Goal: Task Accomplishment & Management: Complete application form

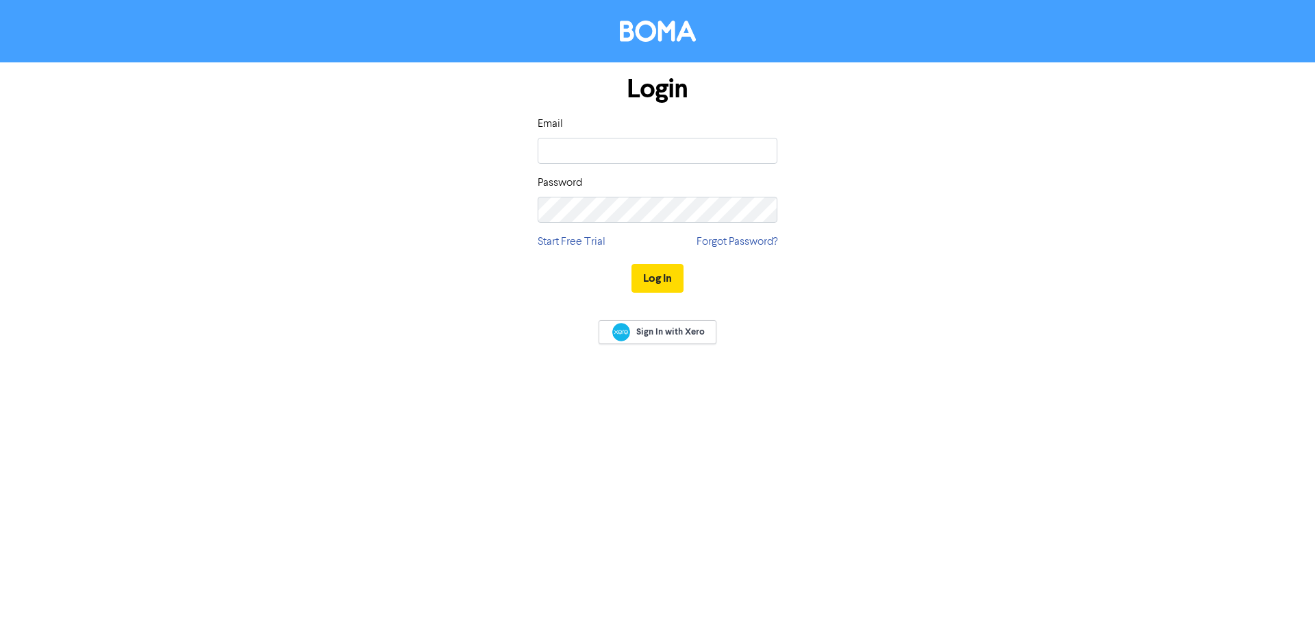
type input "[PERSON_NAME][EMAIL_ADDRESS][DOMAIN_NAME]"
click at [632, 264] on button "Log In" at bounding box center [658, 278] width 52 height 29
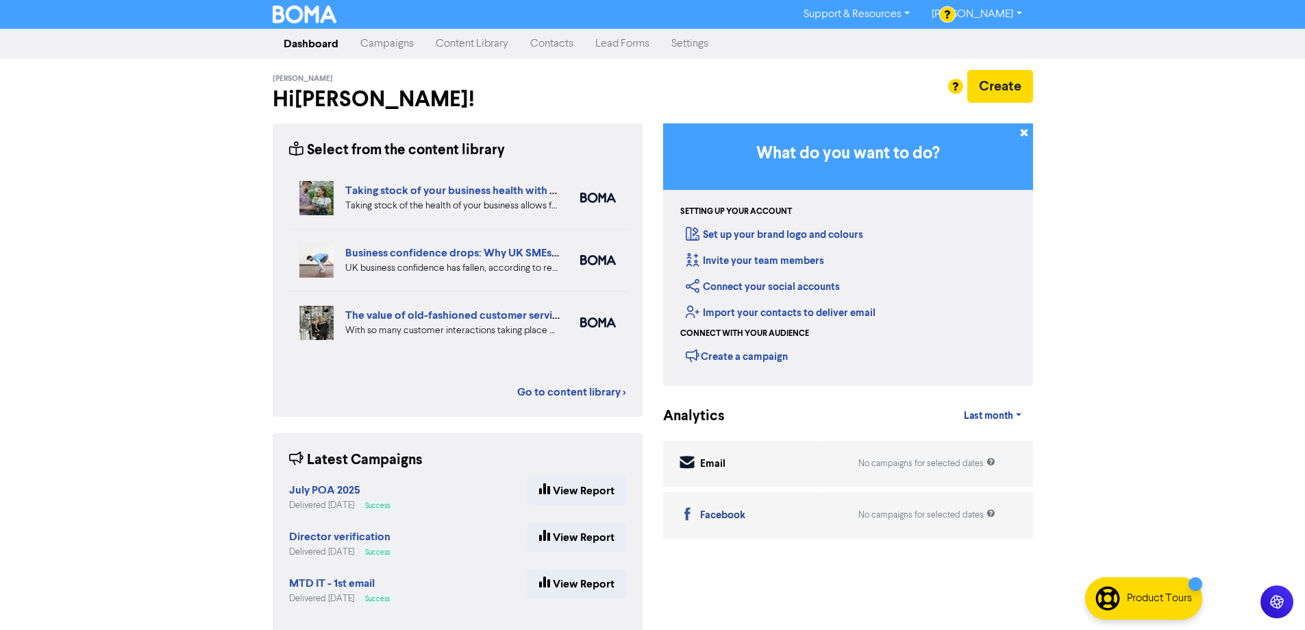
click at [567, 48] on link "Contacts" at bounding box center [551, 43] width 65 height 27
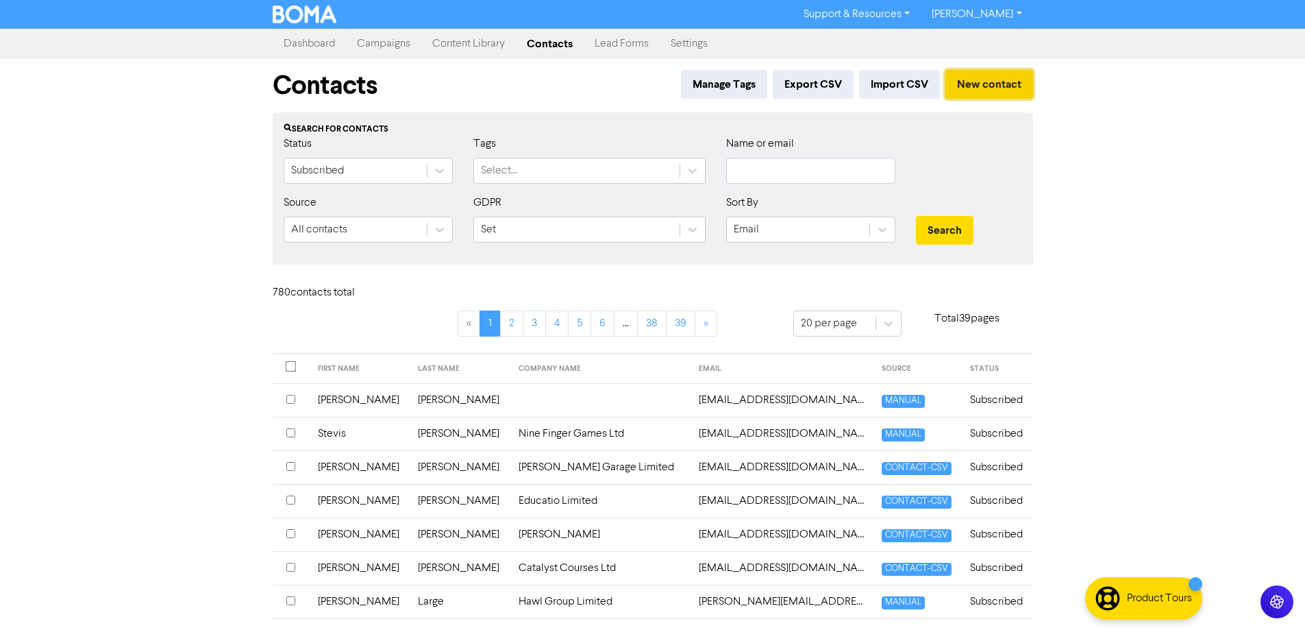
click at [995, 95] on button "New contact" at bounding box center [989, 84] width 88 height 29
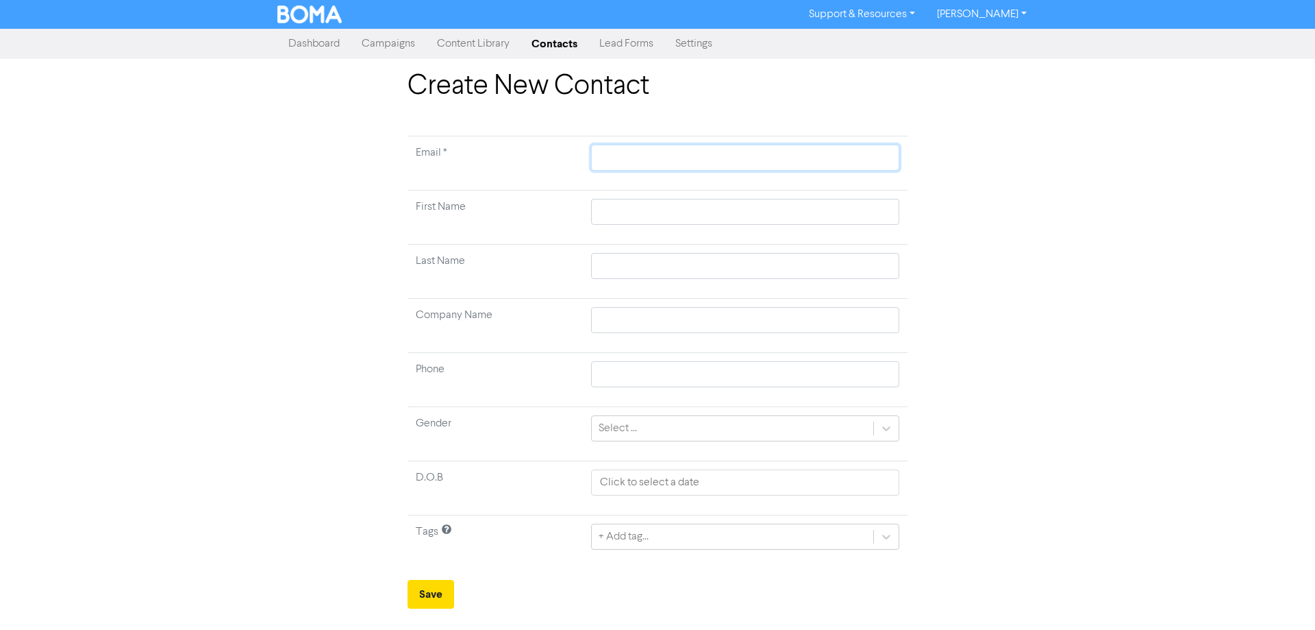
click at [680, 162] on input "text" at bounding box center [745, 158] width 308 height 26
